Goal: Task Accomplishment & Management: Manage account settings

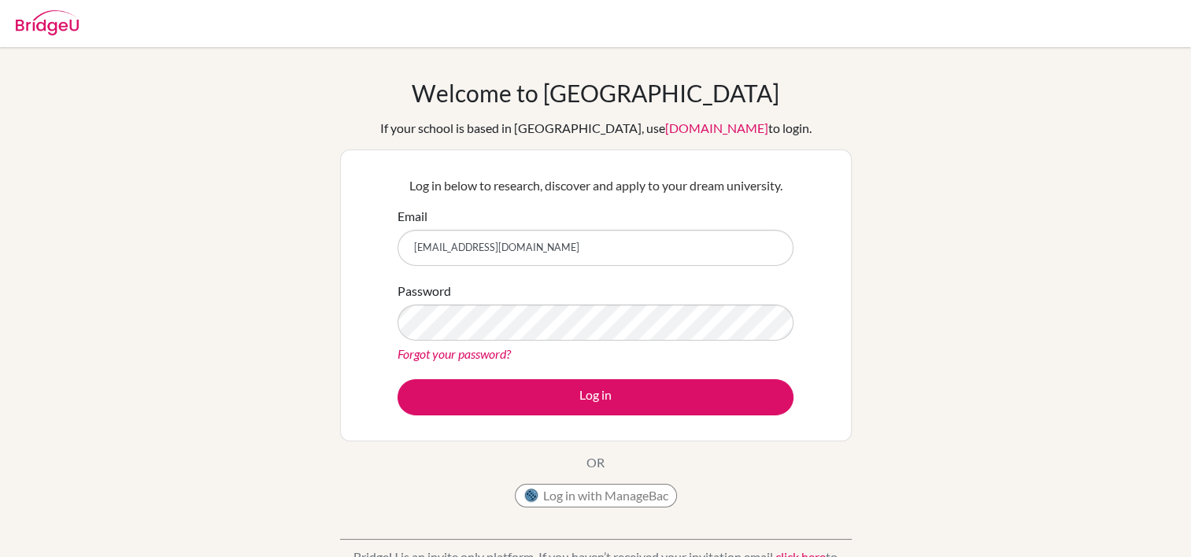
type input "[EMAIL_ADDRESS][DOMAIN_NAME]"
click at [682, 464] on div "Welcome to BridgeU If your school is based in China, use app.bridge-u.com.cn to…" at bounding box center [595, 297] width 511 height 437
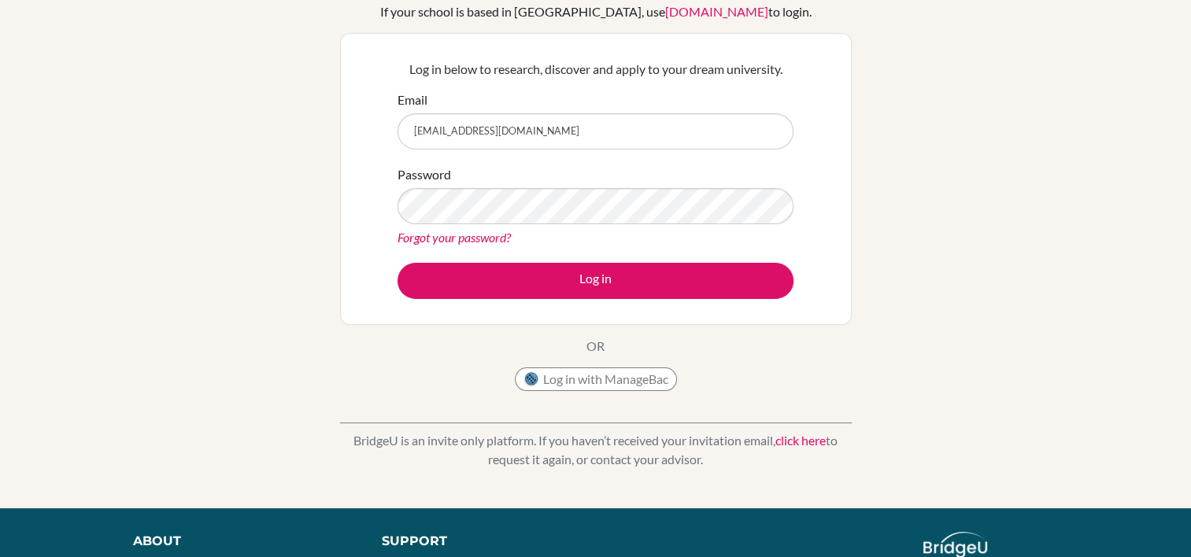
scroll to position [105, 0]
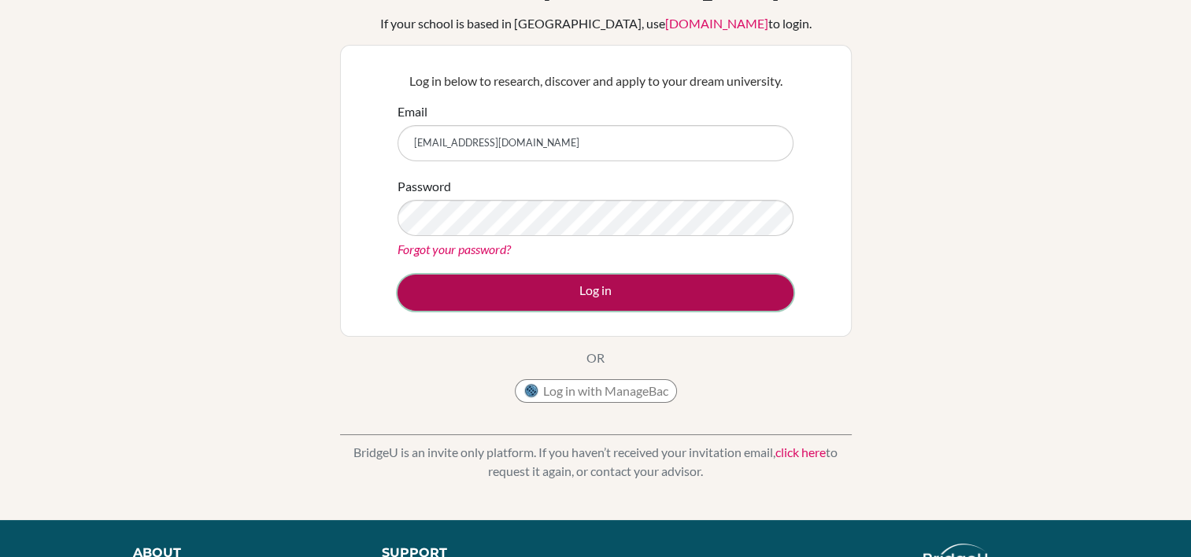
click at [667, 278] on button "Log in" at bounding box center [595, 293] width 396 height 36
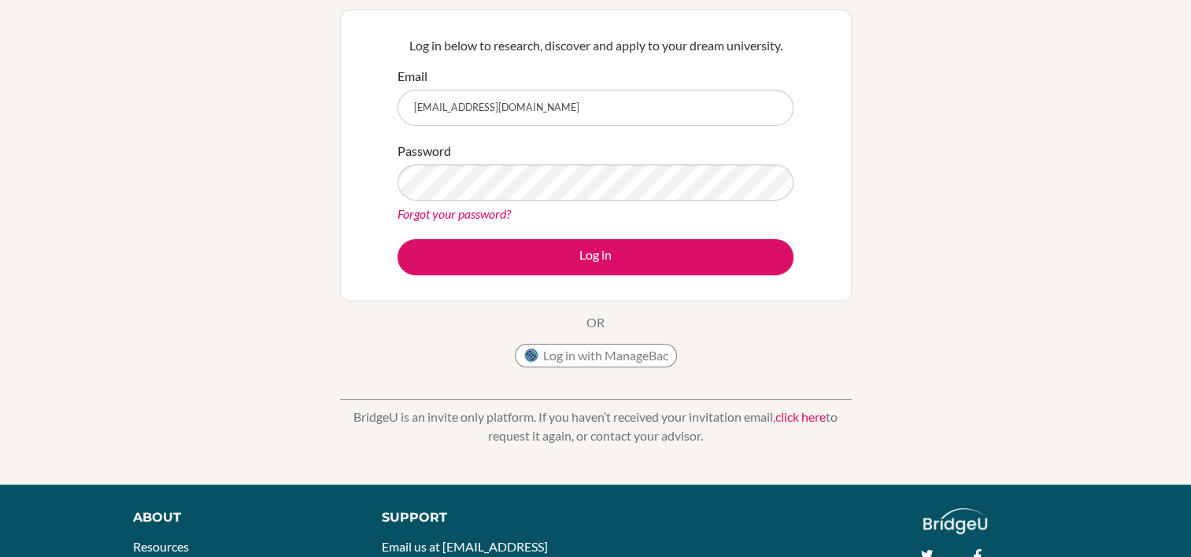
scroll to position [142, 0]
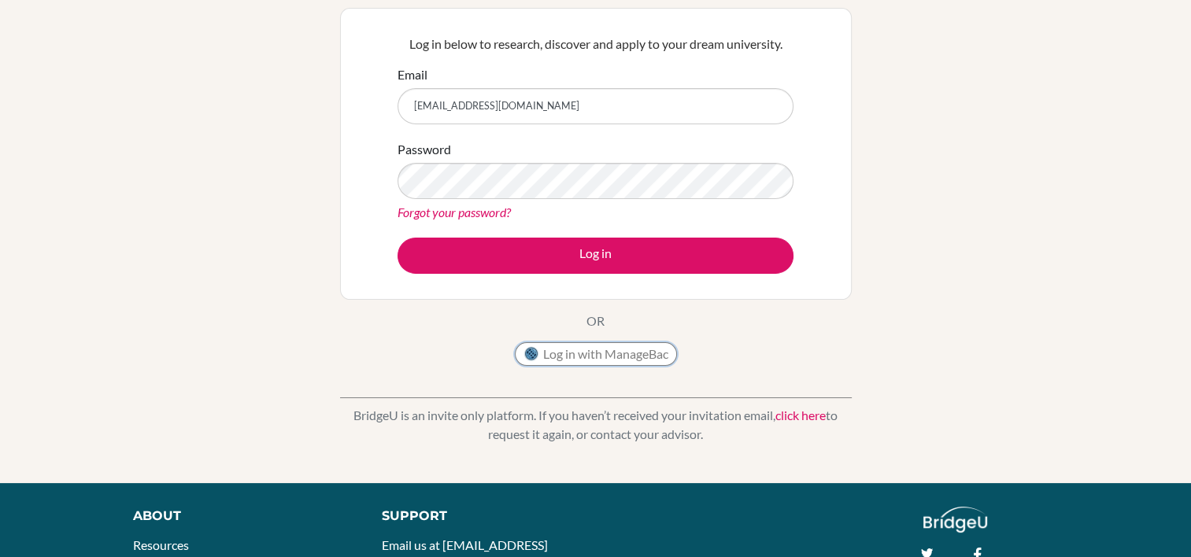
click at [548, 353] on button "Log in with ManageBac" at bounding box center [596, 354] width 162 height 24
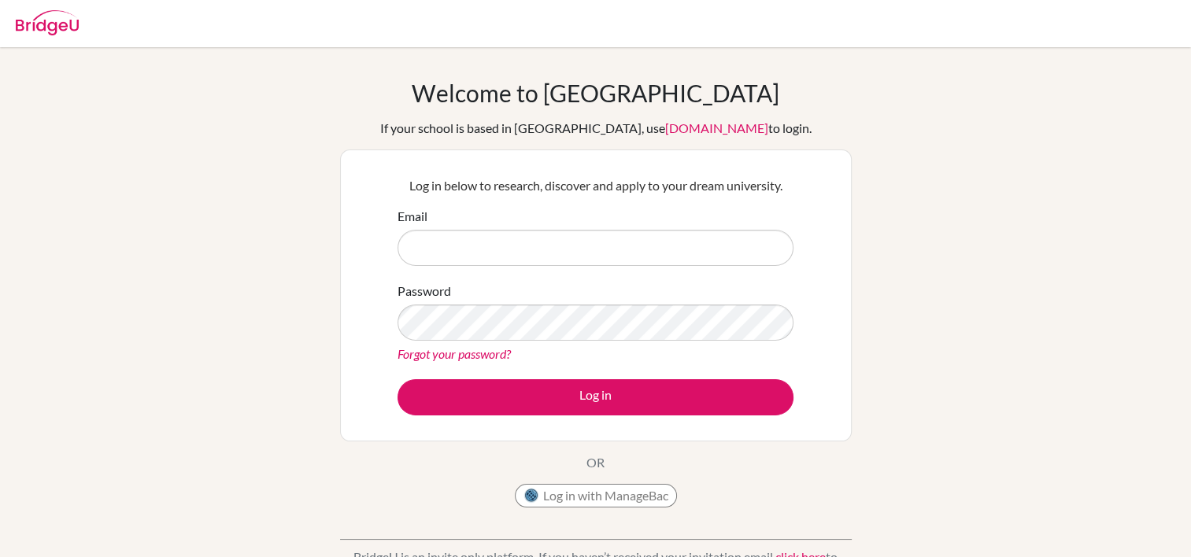
scroll to position [281, 0]
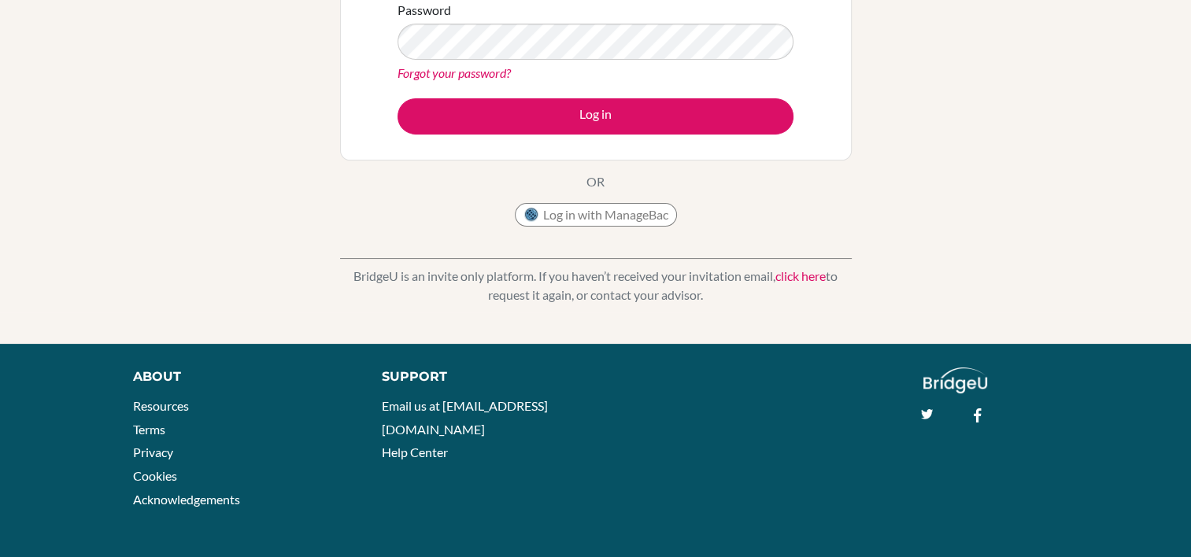
click at [792, 273] on link "click here" at bounding box center [800, 275] width 50 height 15
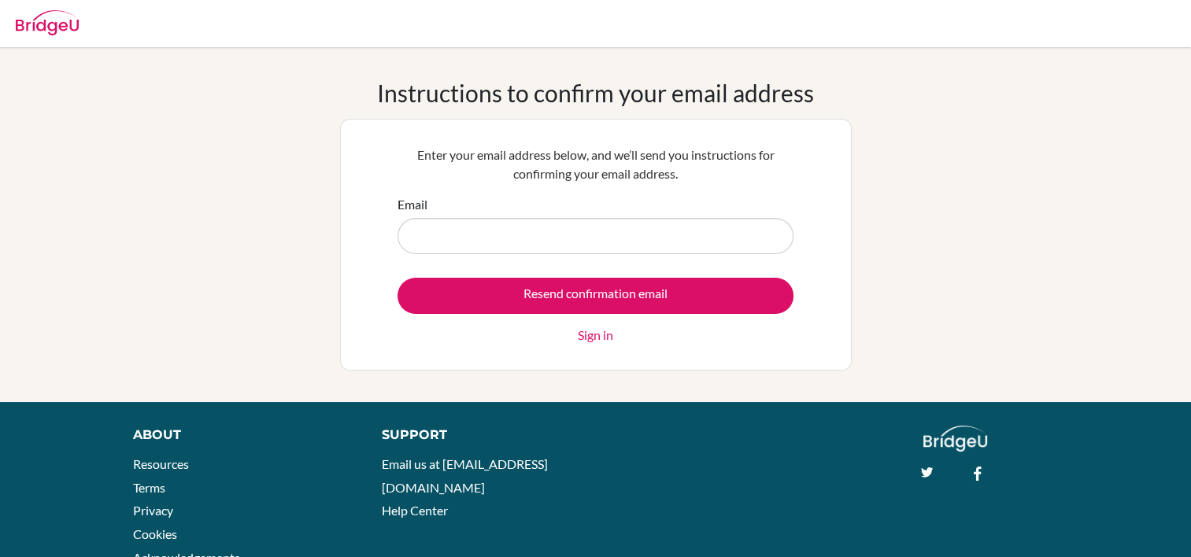
click at [584, 338] on link "Sign in" at bounding box center [595, 335] width 35 height 19
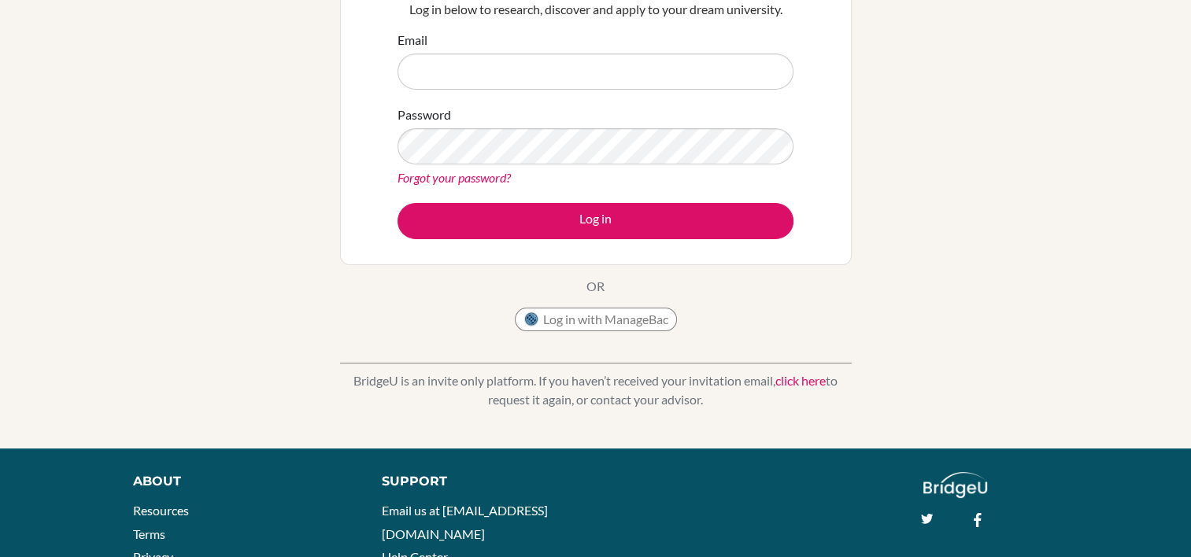
scroll to position [182, 0]
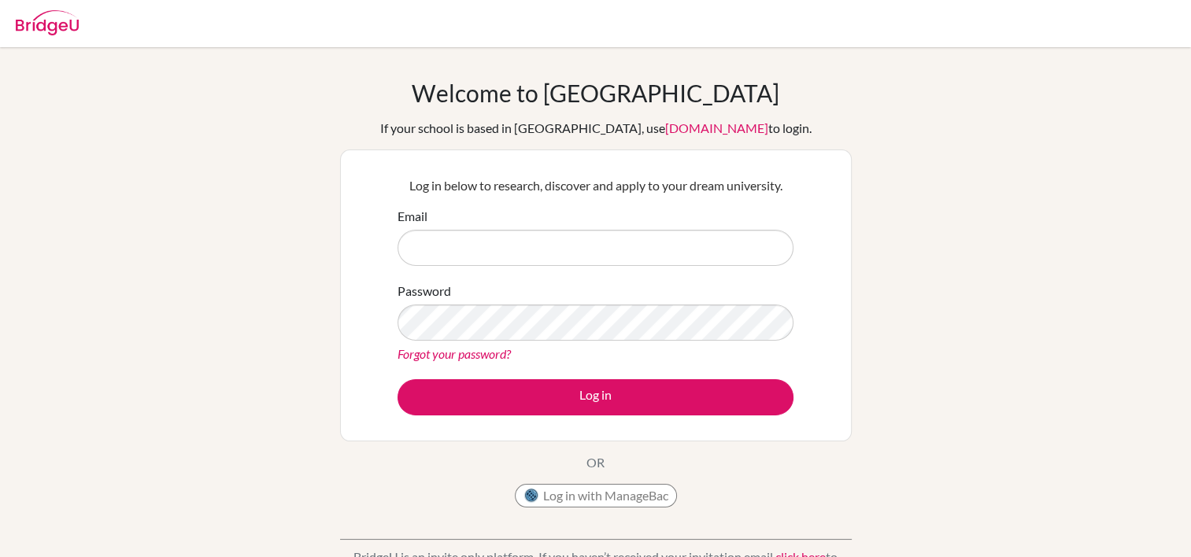
click at [485, 254] on input "Email" at bounding box center [595, 248] width 396 height 36
type input "[EMAIL_ADDRESS][DOMAIN_NAME]"
click at [498, 354] on link "Forgot your password?" at bounding box center [453, 353] width 113 height 15
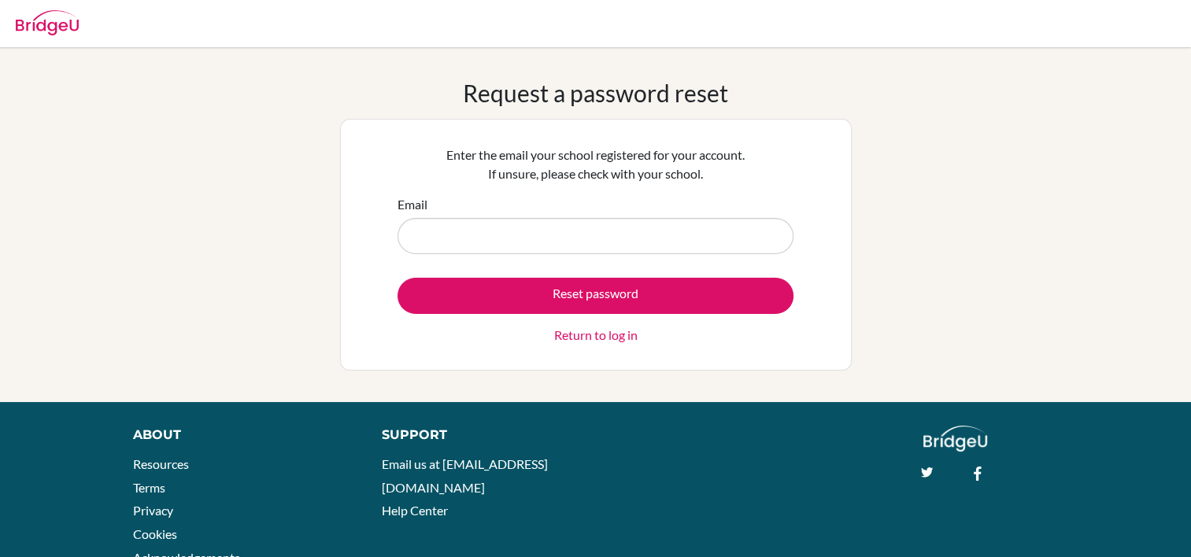
click at [499, 242] on input "Email" at bounding box center [595, 236] width 396 height 36
type input "[EMAIL_ADDRESS][DOMAIN_NAME]"
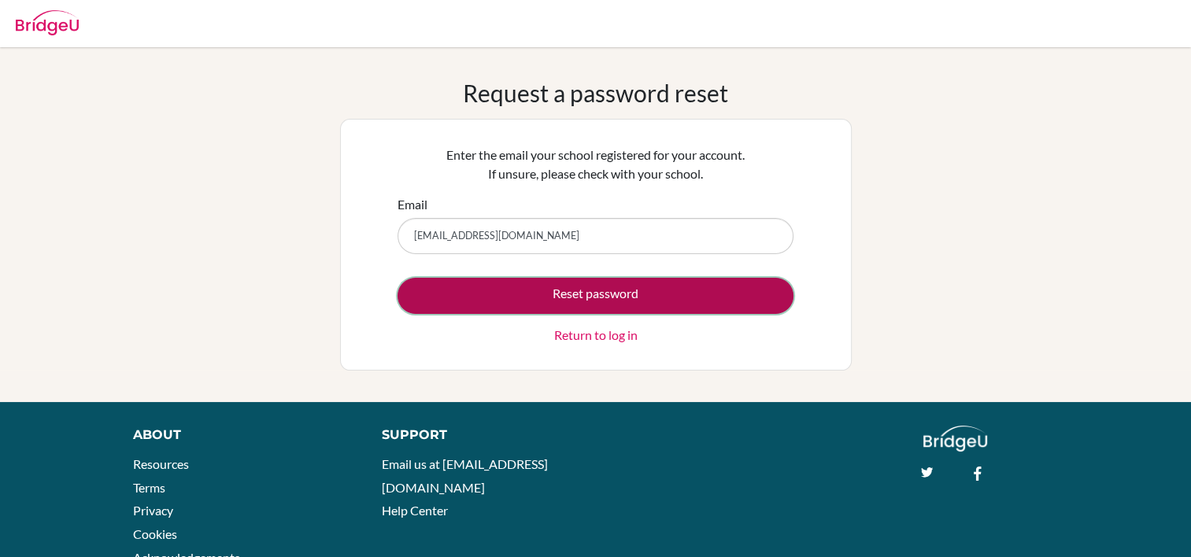
click at [541, 294] on button "Reset password" at bounding box center [595, 296] width 396 height 36
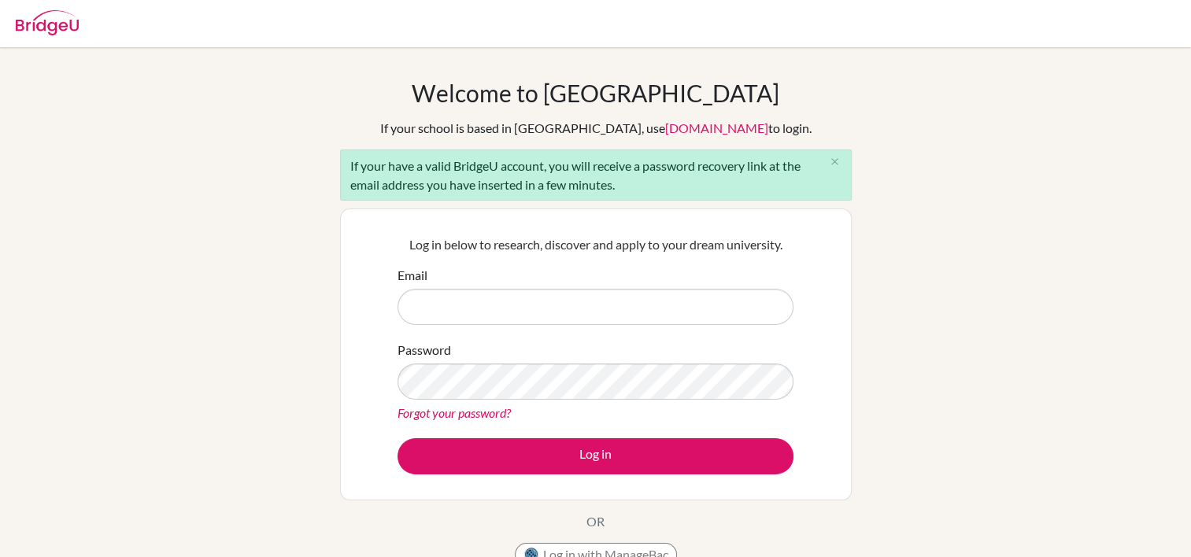
click at [1058, 102] on div "Welcome to [GEOGRAPHIC_DATA] If your school is based in [GEOGRAPHIC_DATA], use …" at bounding box center [595, 366] width 1191 height 574
